Goal: Go to known website: Go to known website

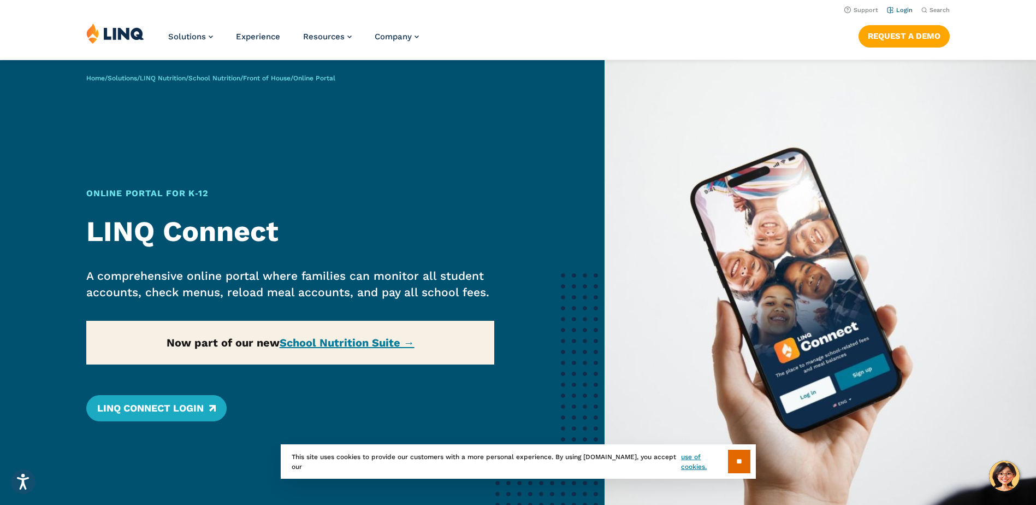
click at [899, 12] on link "Login" at bounding box center [900, 10] width 26 height 7
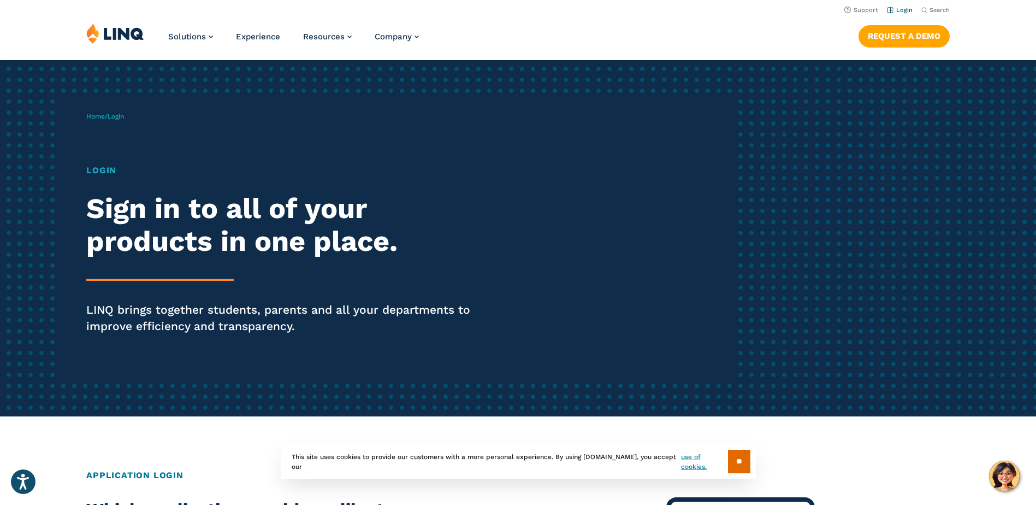
click at [898, 11] on link "Login" at bounding box center [900, 10] width 26 height 7
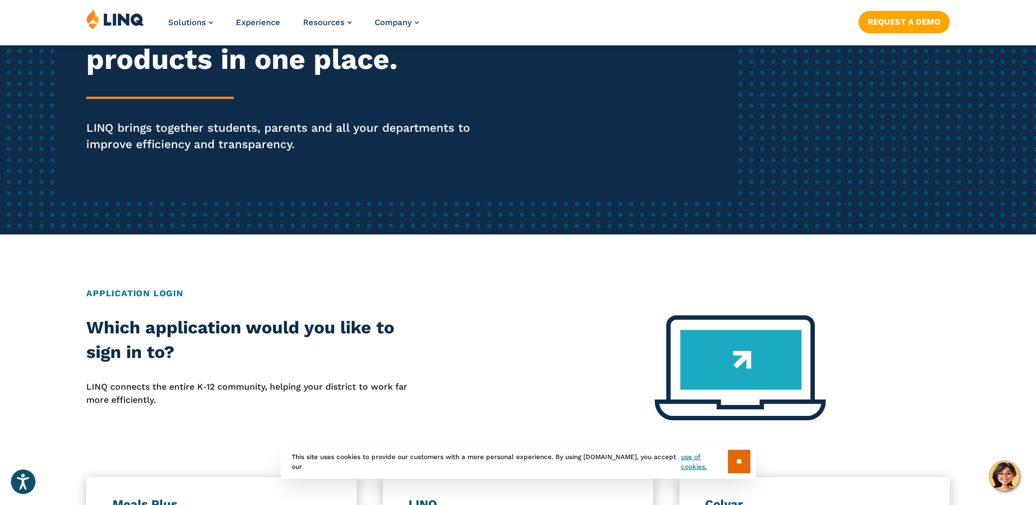
scroll to position [364, 0]
